Goal: Check status: Check status

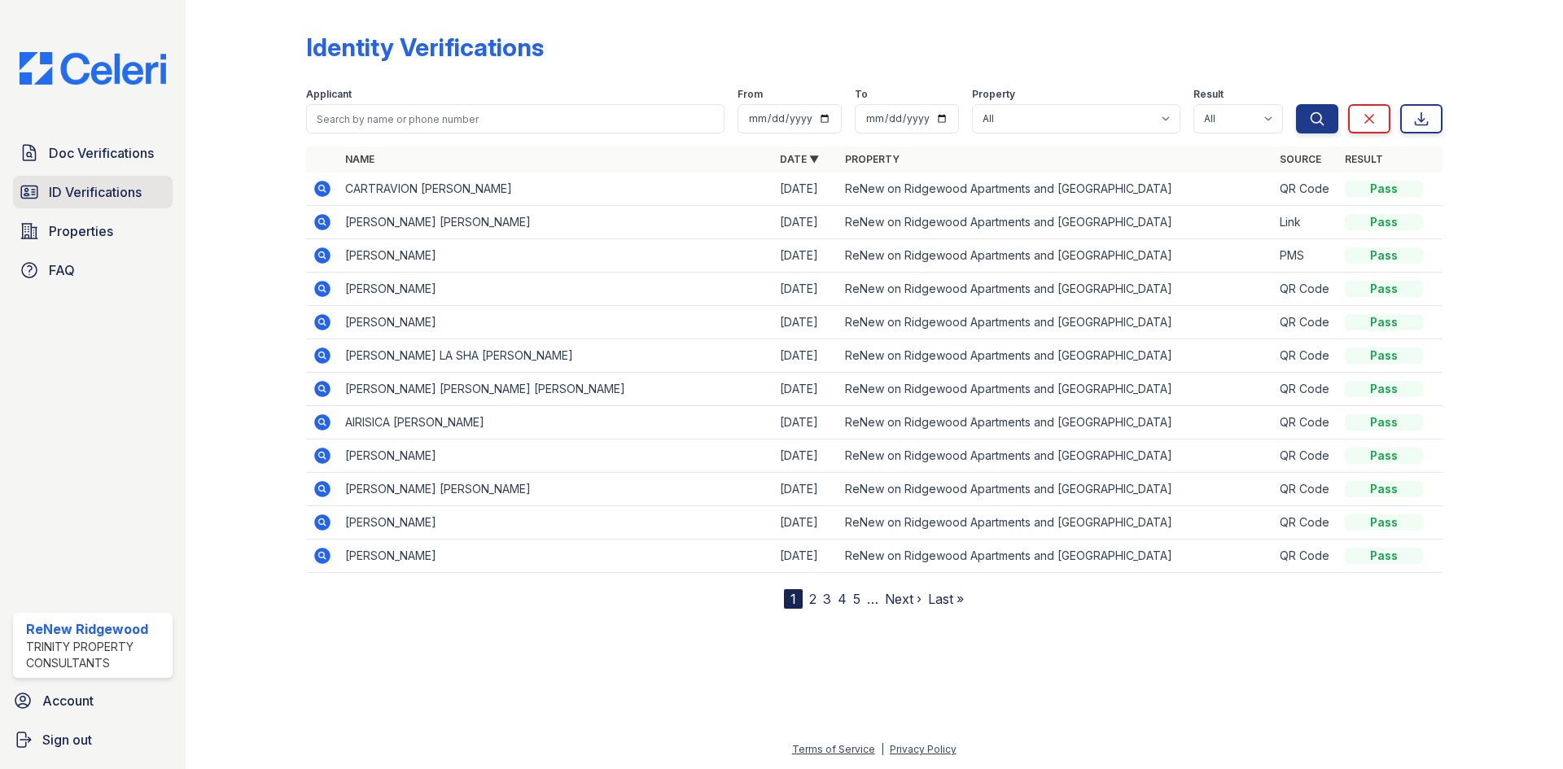
click at [149, 189] on link "ID Verifications" at bounding box center [93, 192] width 160 height 33
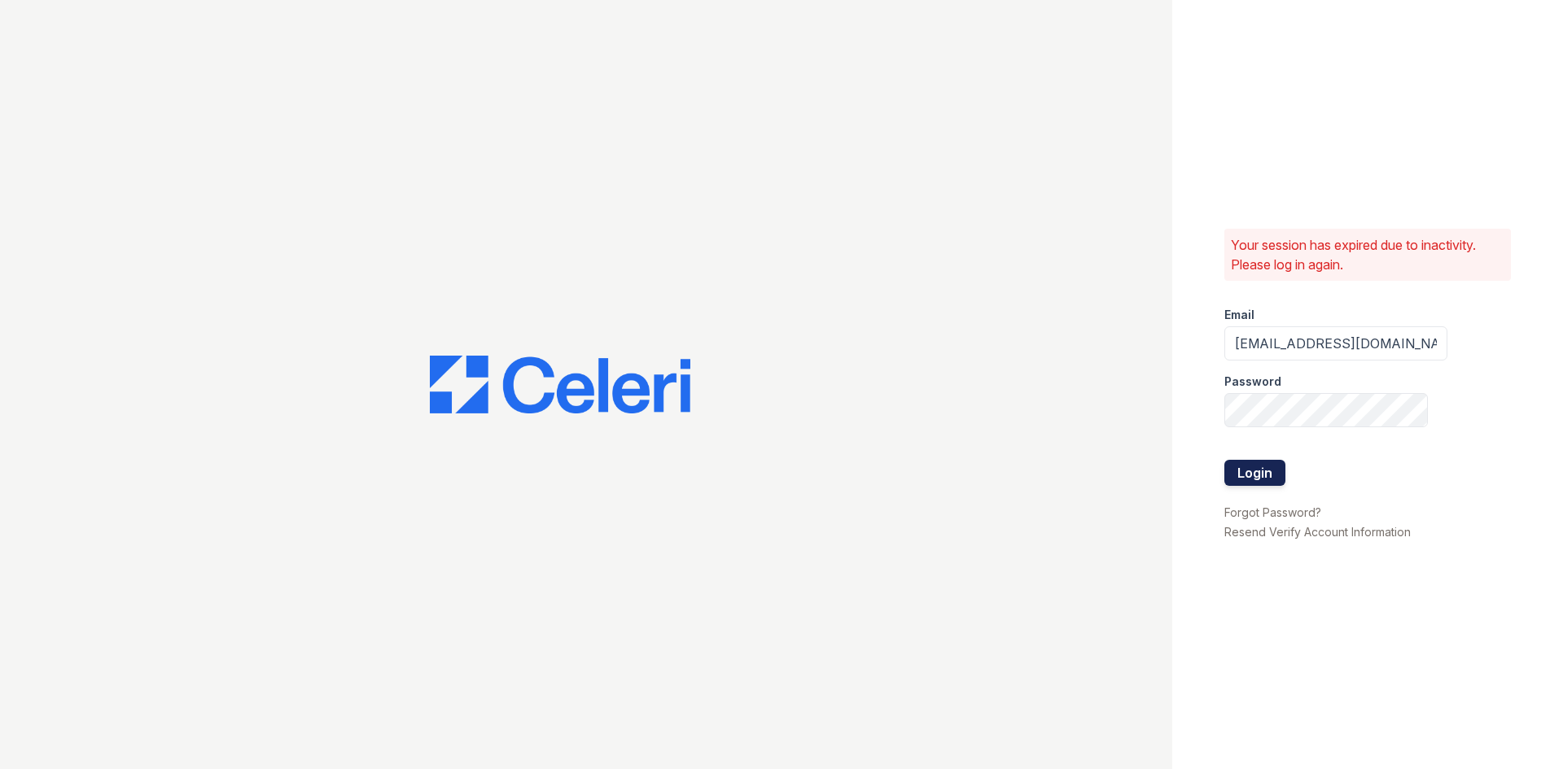
click at [1249, 470] on button "Login" at bounding box center [1254, 473] width 61 height 26
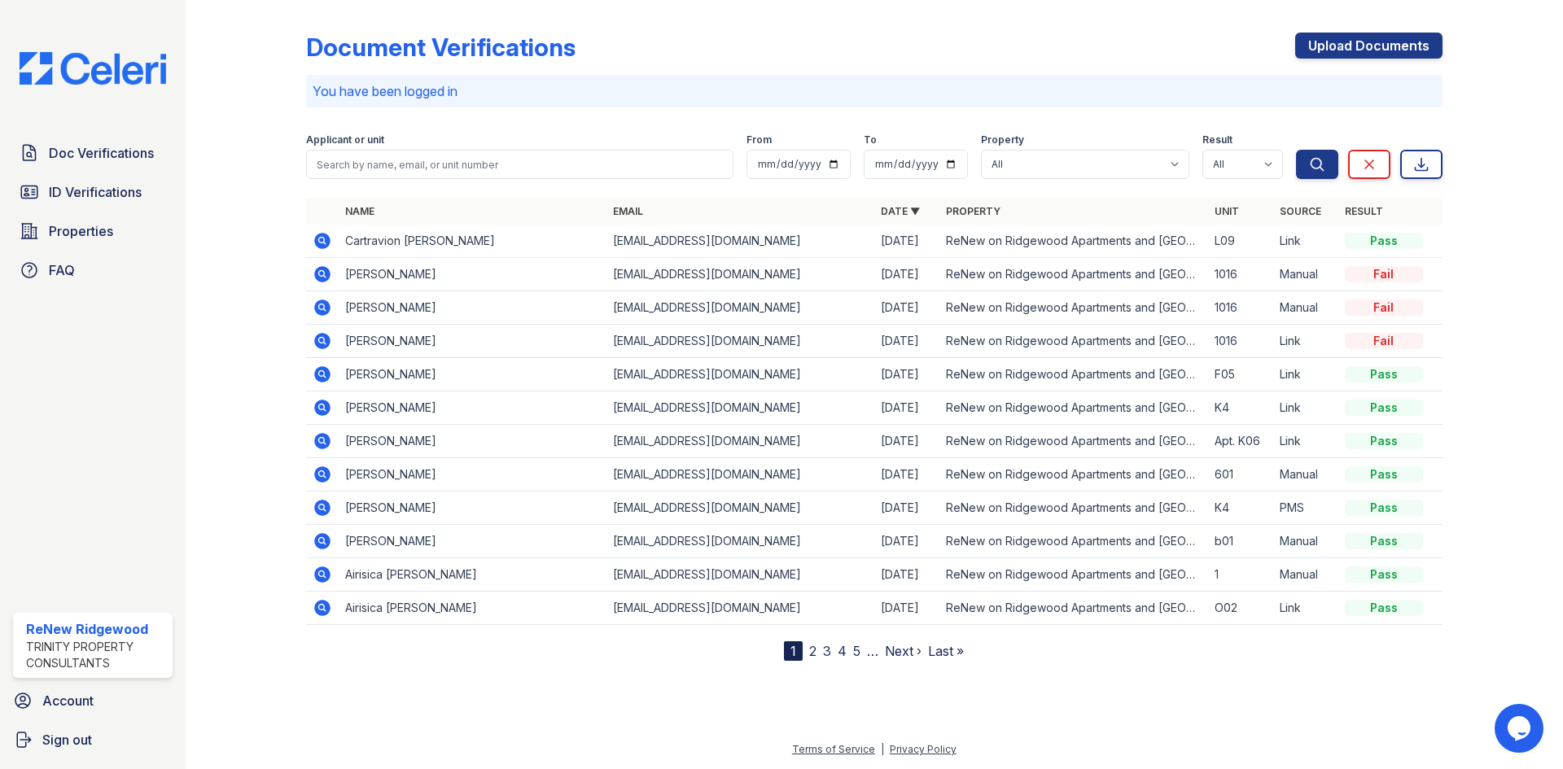
click at [325, 238] on icon at bounding box center [322, 241] width 16 height 16
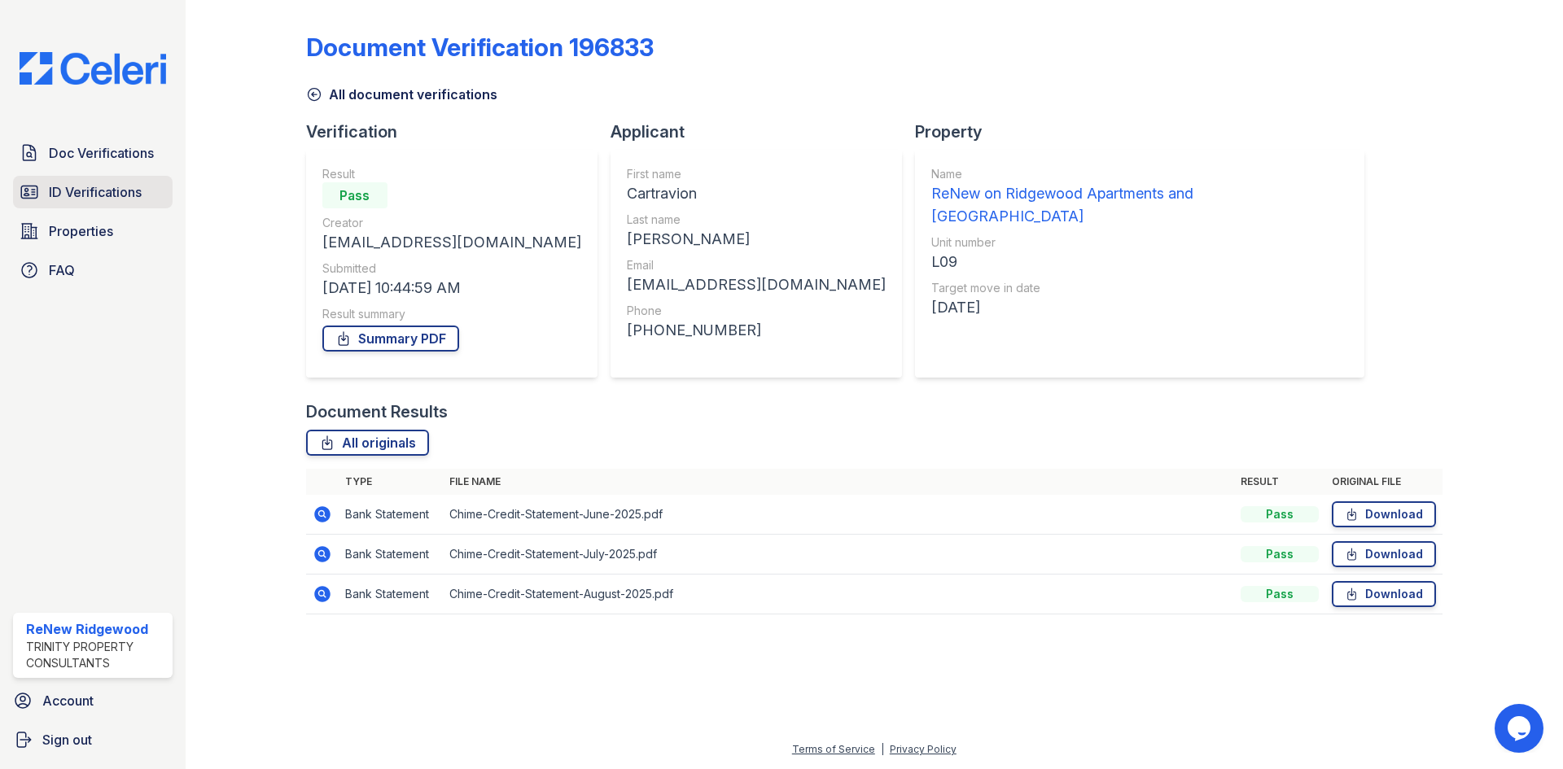
click at [123, 199] on span "ID Verifications" at bounding box center [95, 192] width 93 height 20
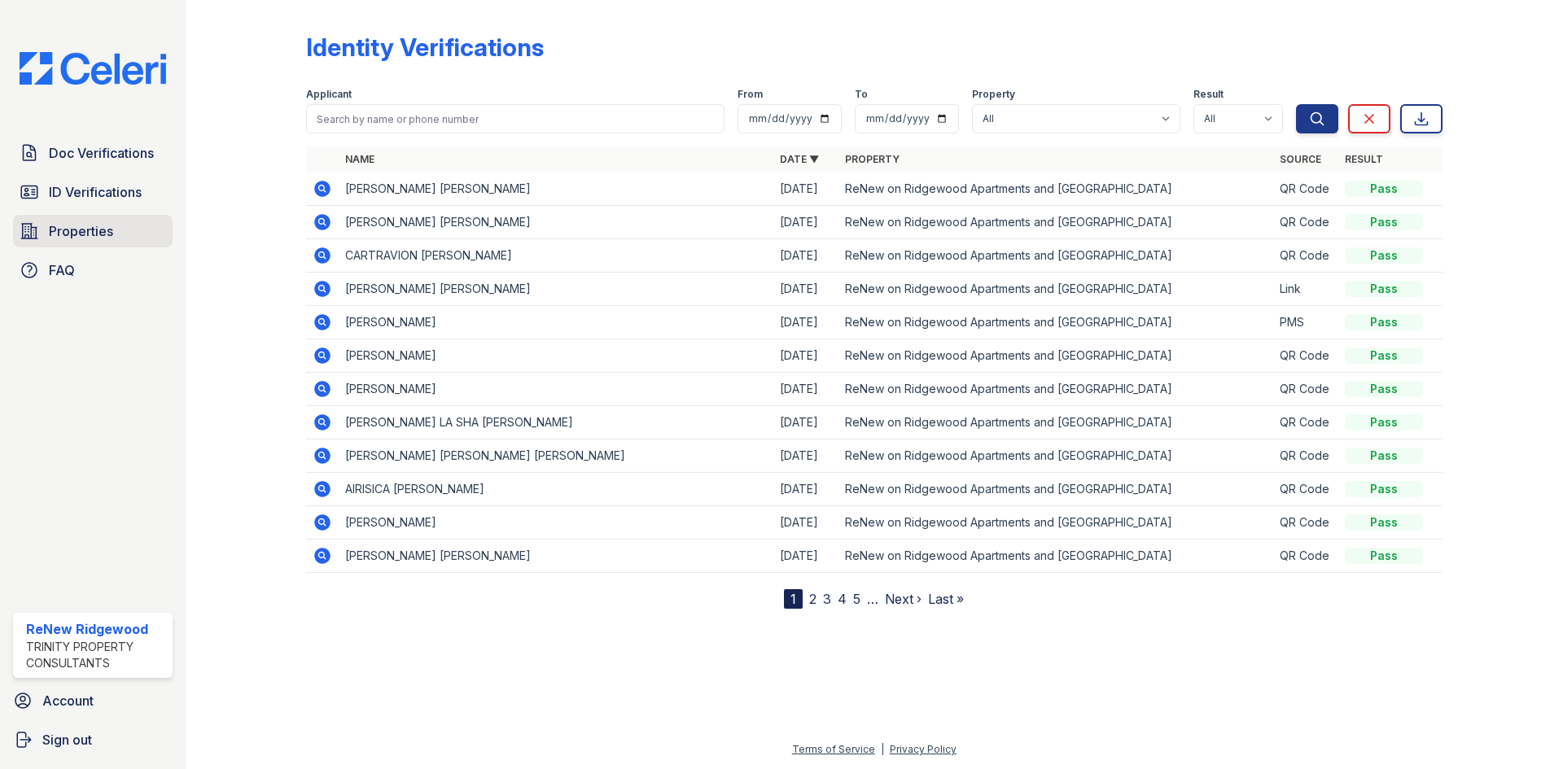
click at [121, 228] on link "Properties" at bounding box center [93, 231] width 160 height 33
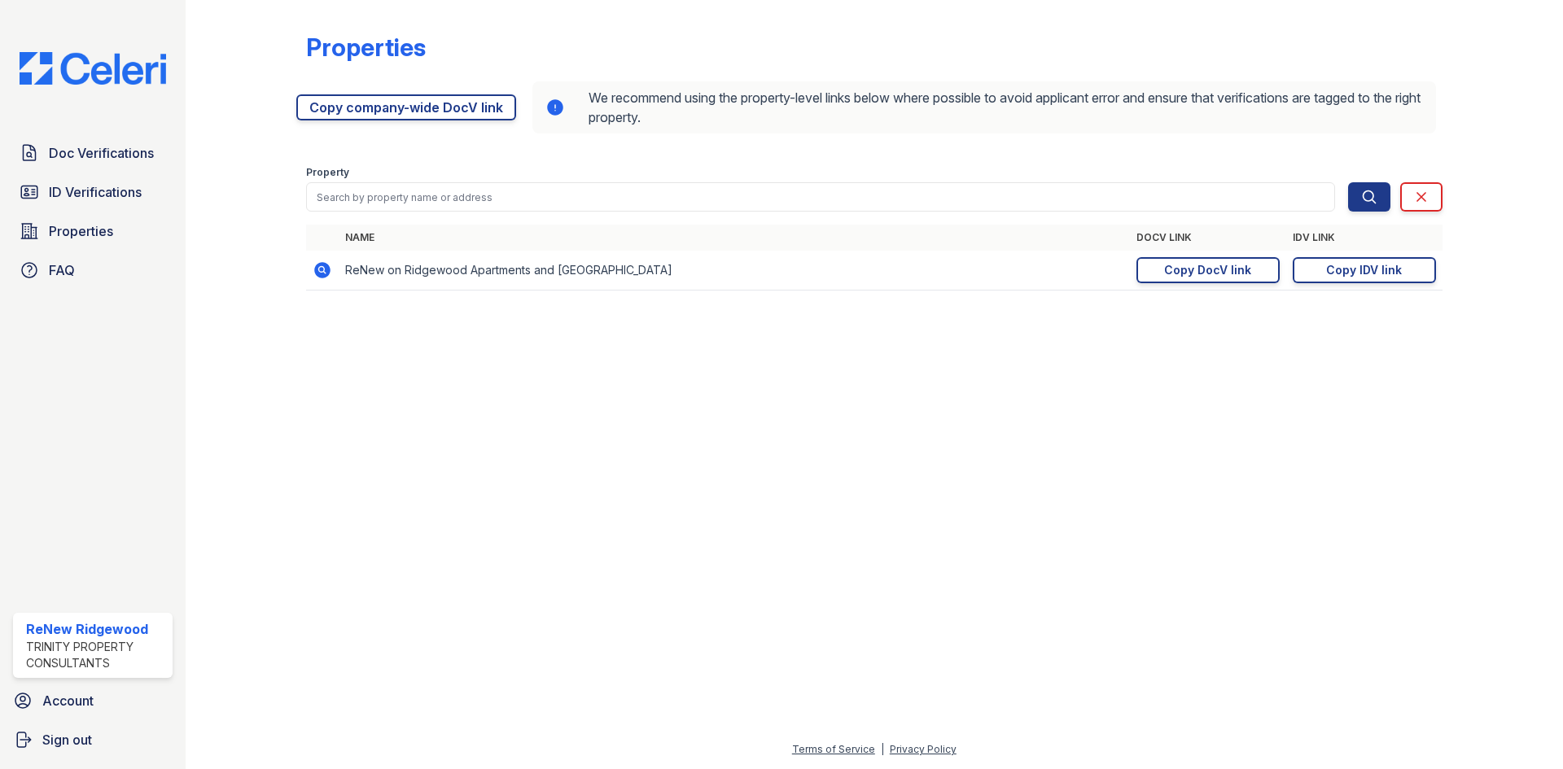
click at [128, 195] on span "ID Verifications" at bounding box center [95, 192] width 93 height 20
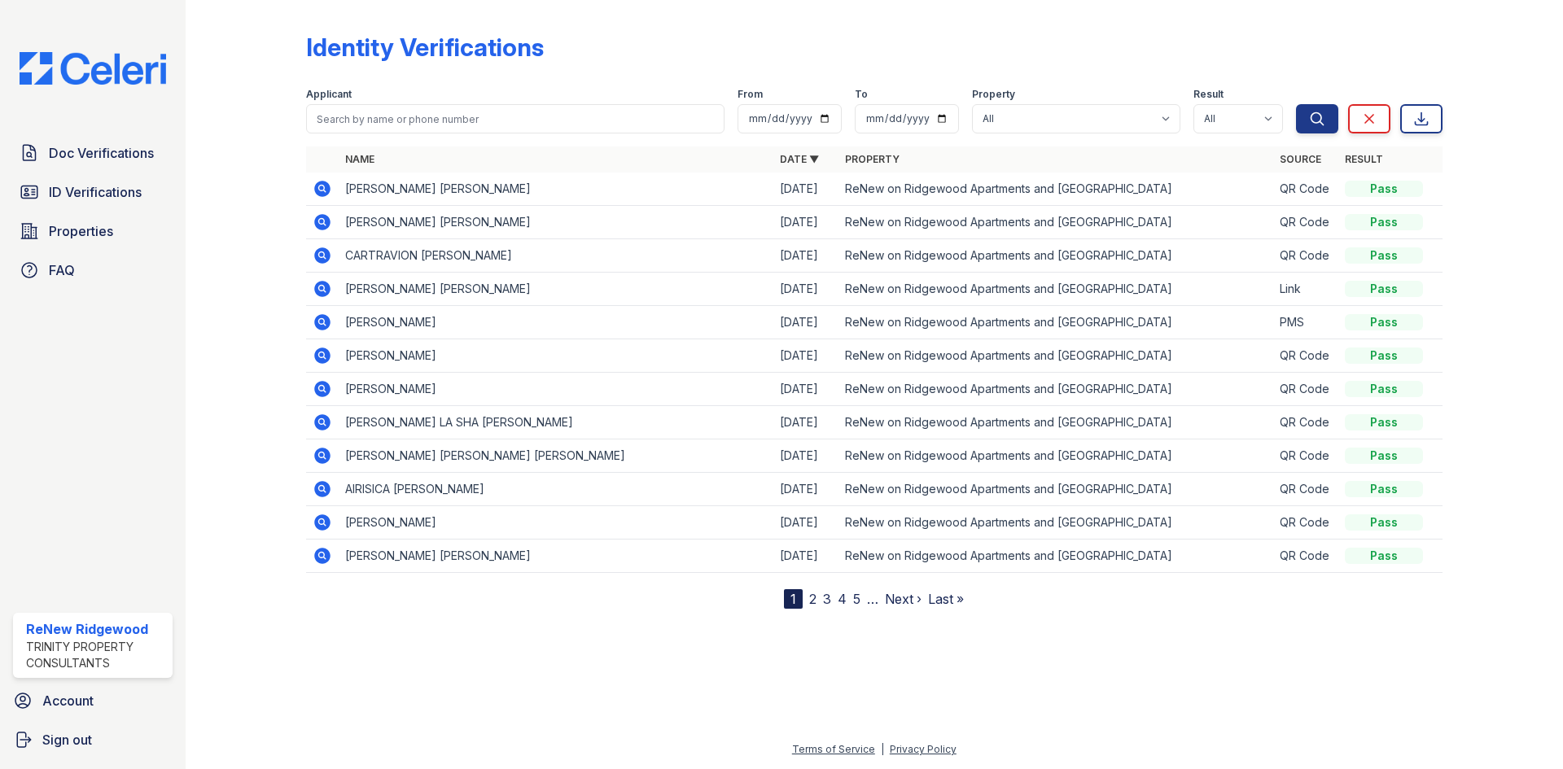
click at [321, 221] on icon at bounding box center [321, 221] width 4 height 4
